Goal: Information Seeking & Learning: Find specific page/section

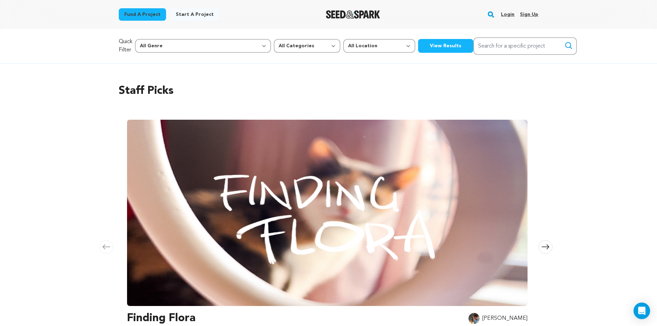
click at [508, 14] on link "Login" at bounding box center [507, 14] width 13 height 11
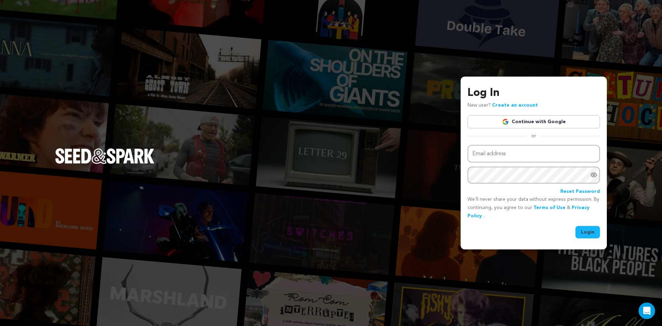
type input "darkhillsentertainments@gmail.com"
click at [522, 123] on link "Continue with Google" at bounding box center [534, 121] width 132 height 13
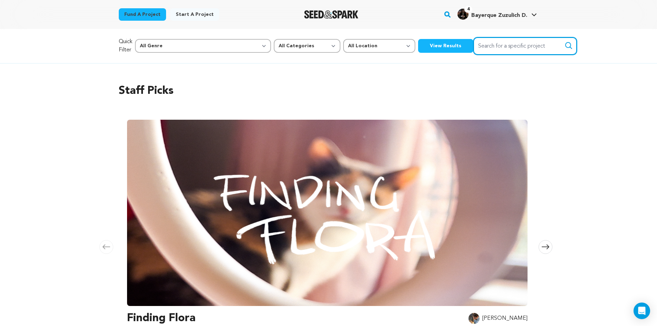
click at [473, 46] on input "Search for a specific project" at bounding box center [525, 46] width 104 height 18
type input "nixie"
click at [564, 46] on icon "submit" at bounding box center [568, 45] width 8 height 8
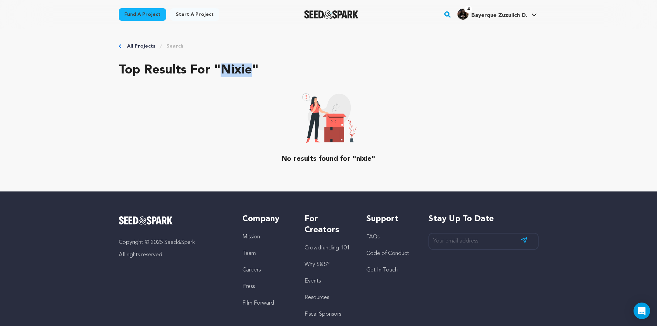
drag, startPoint x: 223, startPoint y: 71, endPoint x: 249, endPoint y: 75, distance: 26.5
click at [249, 75] on h2 "Top results for "nixie"" at bounding box center [329, 70] width 420 height 14
copy h2 "nixie"
